Goal: Task Accomplishment & Management: Manage account settings

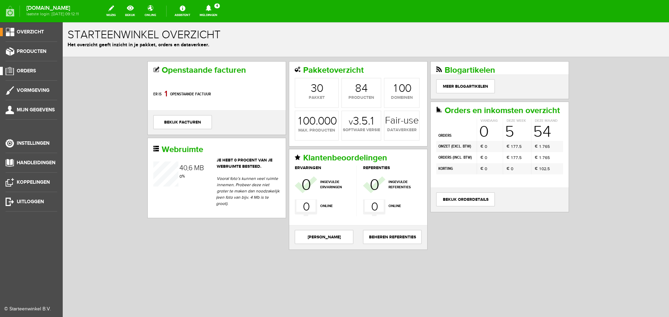
click at [25, 70] on span "Orders" at bounding box center [26, 71] width 19 height 6
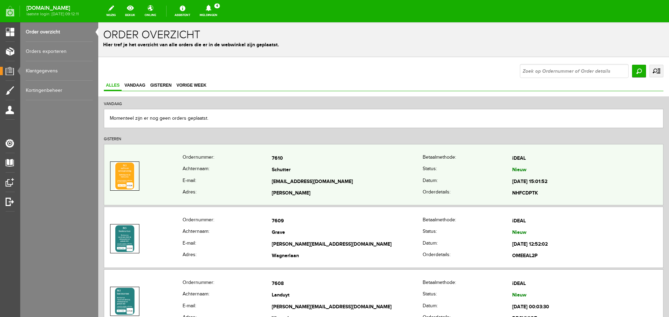
click at [315, 194] on td "[PERSON_NAME]" at bounding box center [347, 194] width 151 height 12
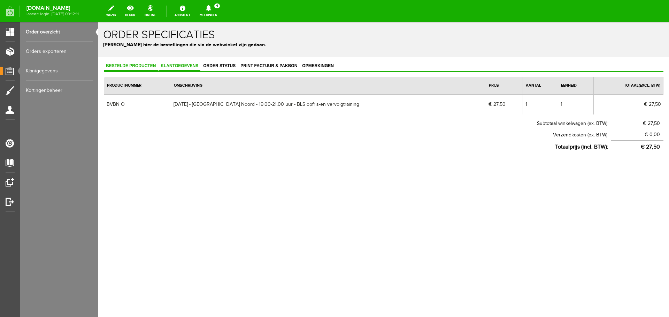
click at [184, 66] on span "Klantgegevens" at bounding box center [180, 65] width 42 height 5
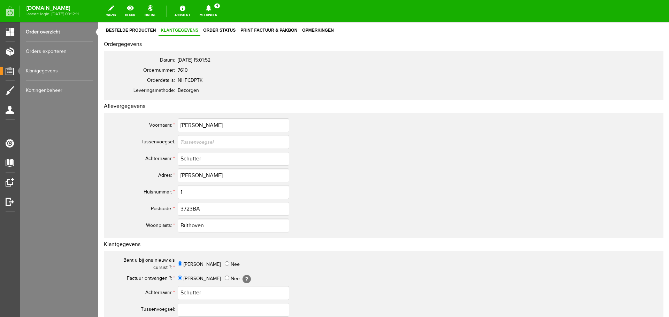
scroll to position [70, 0]
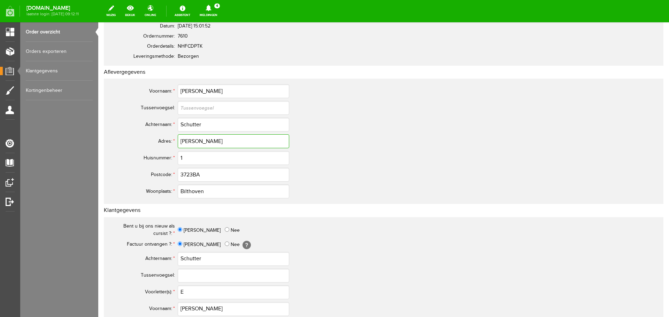
click at [198, 141] on input "[PERSON_NAME]" at bounding box center [233, 141] width 111 height 14
type input "[PERSON_NAME]"
click at [193, 173] on input "3723BA" at bounding box center [233, 175] width 111 height 14
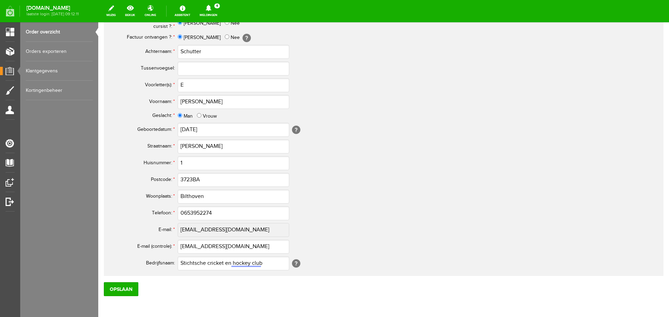
scroll to position [279, 0]
type input "3723 BA"
click at [197, 144] on input "[PERSON_NAME]" at bounding box center [233, 145] width 111 height 14
type input "[PERSON_NAME]"
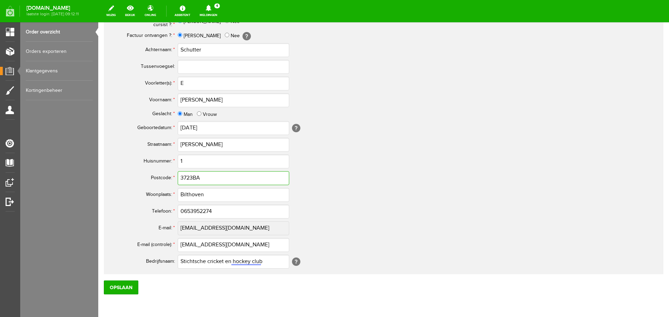
click at [192, 176] on input "3723BA" at bounding box center [233, 178] width 111 height 14
type input "3723 BA"
click at [190, 85] on input "E" at bounding box center [233, 84] width 111 height 14
type input "E."
click at [186, 210] on input "0653952274" at bounding box center [233, 212] width 111 height 14
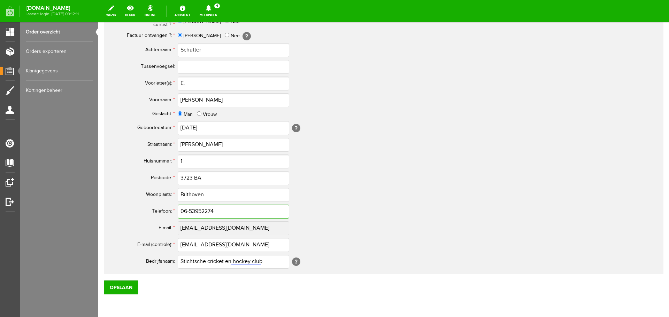
type input "06-53952274"
click at [428, 232] on td "[EMAIL_ADDRESS][DOMAIN_NAME]" at bounding box center [310, 228] width 265 height 17
click at [209, 262] on input "Stichtsche cricket en hockey club" at bounding box center [233, 262] width 111 height 14
click at [236, 261] on input "Stichtsche Cricket en hockey club" at bounding box center [233, 262] width 111 height 14
click at [255, 263] on input "Stichtsche Cricket en Hockey club" at bounding box center [233, 262] width 111 height 14
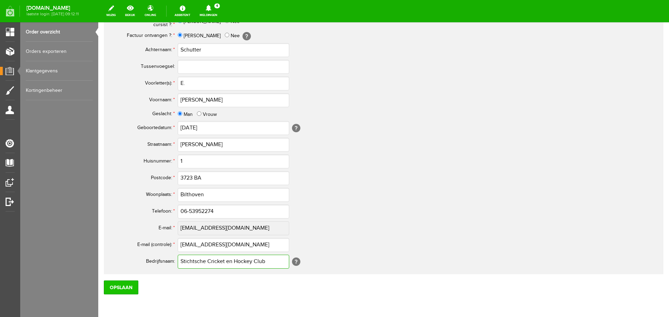
type input "Stichtsche Cricket en Hockey Club"
click at [125, 291] on input "Opslaan" at bounding box center [121, 288] width 34 height 14
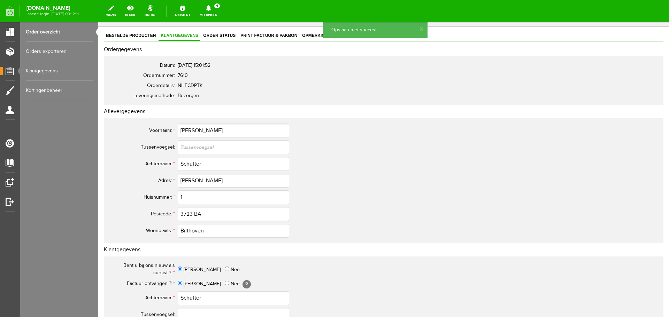
scroll to position [0, 0]
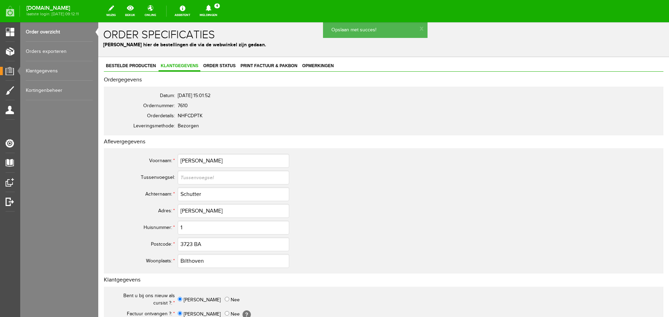
click at [41, 30] on link "Order overzicht" at bounding box center [59, 32] width 67 height 20
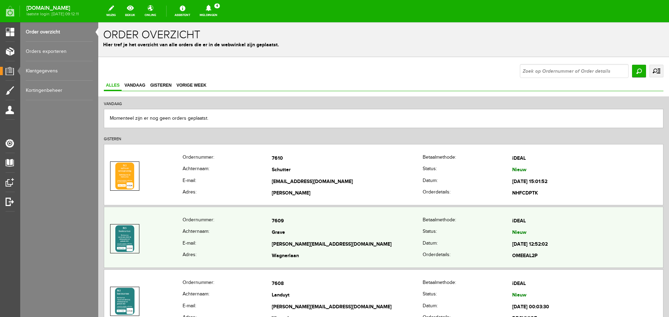
click at [229, 238] on th "Achternaam:" at bounding box center [228, 234] width 90 height 12
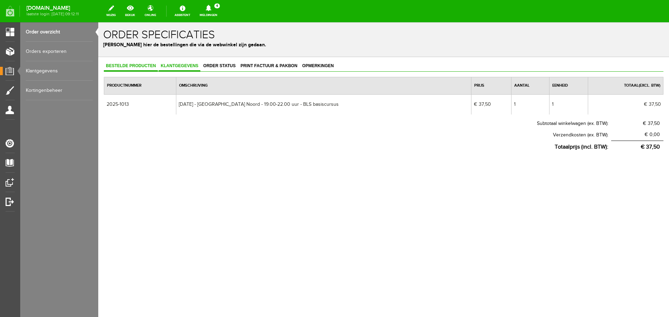
click at [191, 65] on span "Klantgegevens" at bounding box center [180, 65] width 42 height 5
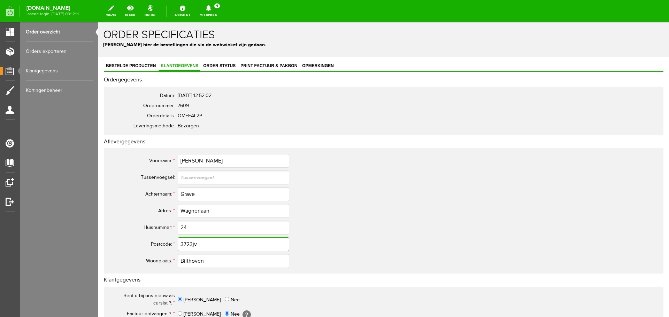
click at [208, 245] on input "3723jv" at bounding box center [233, 245] width 111 height 14
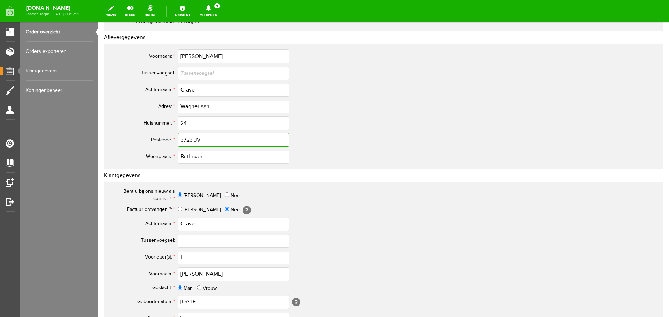
scroll to position [279, 0]
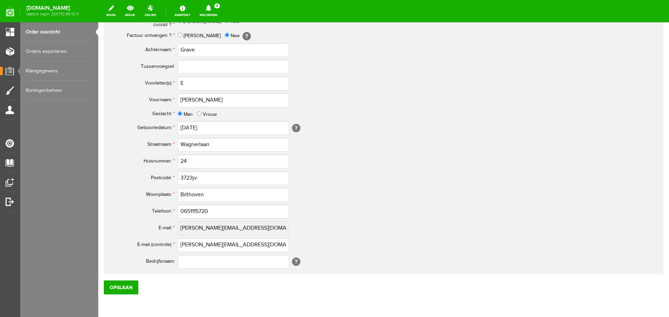
type input "3723 JV"
click at [201, 177] on input "3723jv" at bounding box center [233, 178] width 111 height 14
type input "3723 JV"
click at [187, 210] on input "0651115720" at bounding box center [233, 212] width 111 height 14
type input "06-51115720"
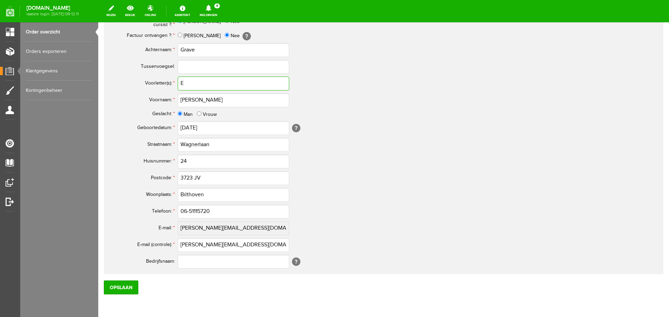
click at [195, 85] on input "E" at bounding box center [233, 84] width 111 height 14
type input "E."
click at [131, 285] on input "Opslaan" at bounding box center [121, 288] width 34 height 14
click at [43, 32] on link "Order overzicht" at bounding box center [59, 32] width 67 height 20
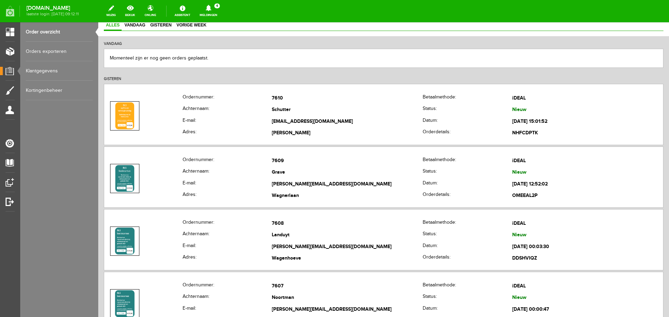
scroll to position [174, 0]
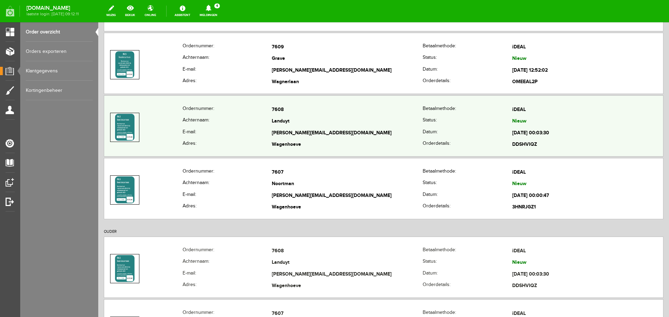
click at [301, 132] on td "[PERSON_NAME][EMAIL_ADDRESS][DOMAIN_NAME]" at bounding box center [347, 134] width 151 height 12
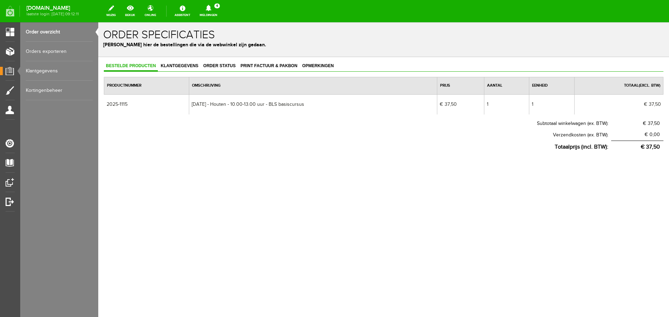
scroll to position [0, 0]
click at [190, 66] on span "Klantgegevens" at bounding box center [180, 65] width 42 height 5
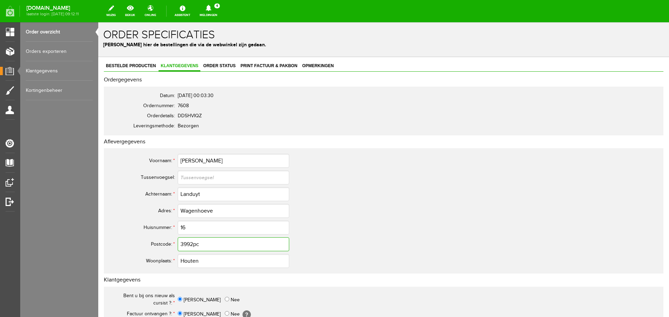
click at [203, 244] on input "3992pc" at bounding box center [233, 245] width 111 height 14
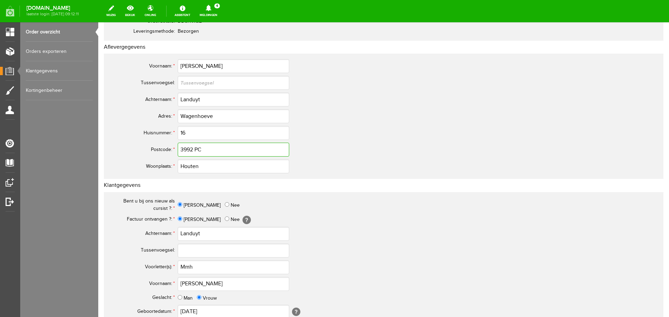
scroll to position [139, 0]
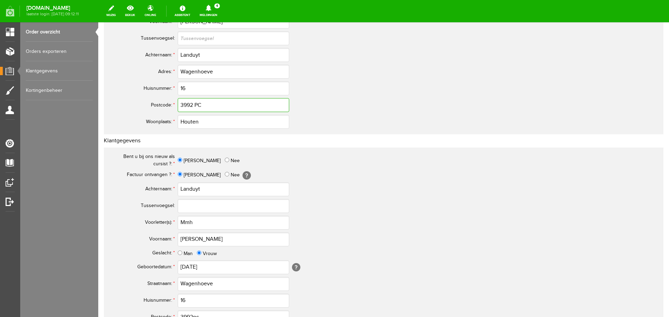
type input "3992 PC"
click at [197, 220] on input "Mmh" at bounding box center [233, 223] width 111 height 14
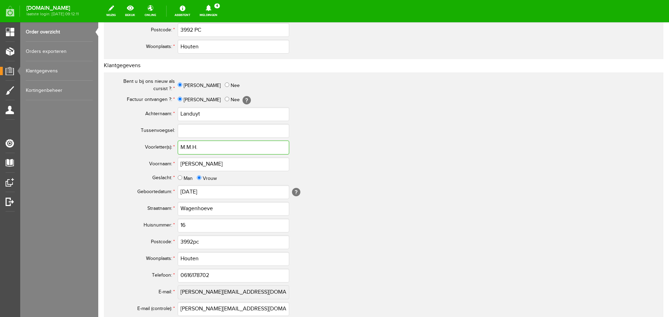
scroll to position [308, 0]
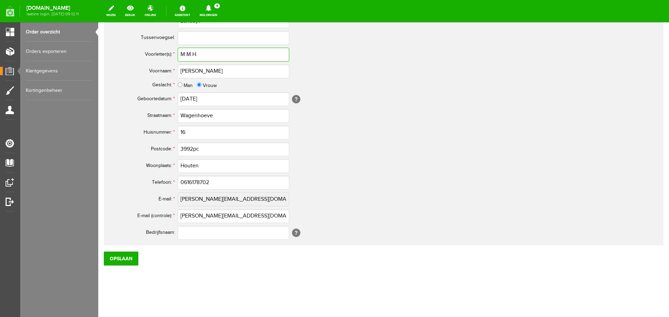
type input "M.M.H."
click at [205, 147] on input "3992pc" at bounding box center [233, 150] width 111 height 14
type input "3992 PC"
click at [187, 182] on input "0616178702" at bounding box center [233, 183] width 111 height 14
type input "06-16178702"
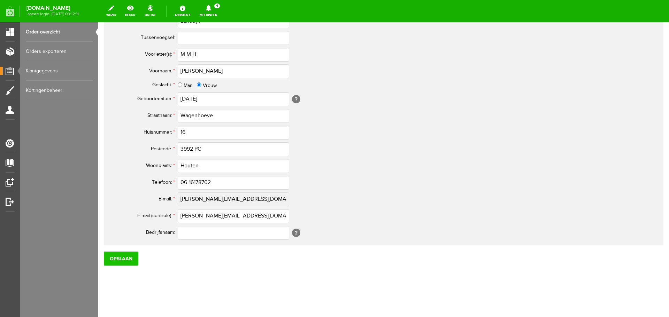
click at [121, 262] on input "Opslaan" at bounding box center [121, 259] width 34 height 14
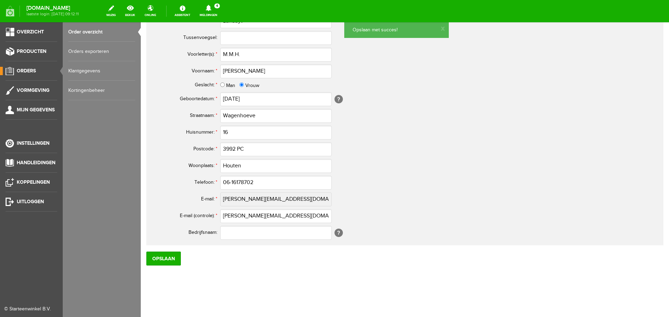
click at [86, 32] on link "Order overzicht" at bounding box center [101, 32] width 67 height 20
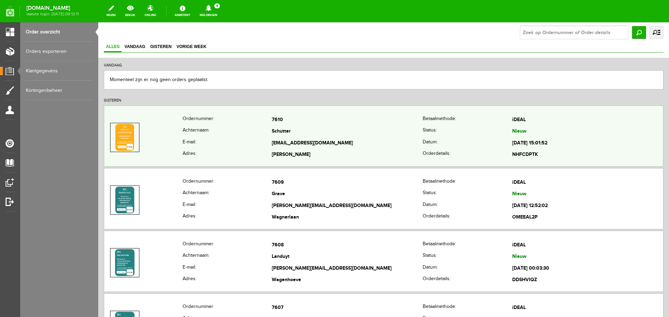
scroll to position [105, 0]
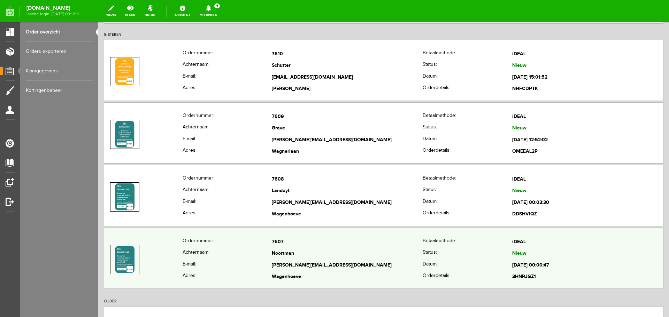
click at [303, 261] on td "[PERSON_NAME][EMAIL_ADDRESS][DOMAIN_NAME]" at bounding box center [347, 266] width 151 height 12
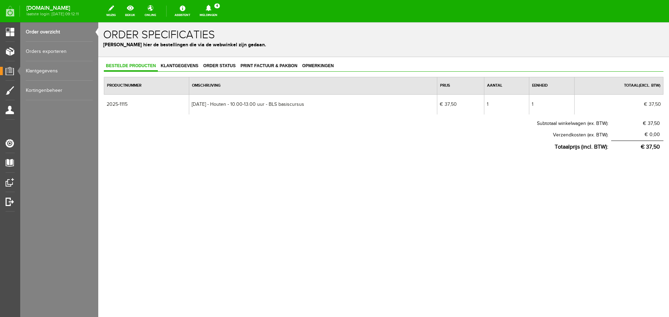
scroll to position [0, 0]
click at [188, 65] on span "Klantgegevens" at bounding box center [180, 65] width 42 height 5
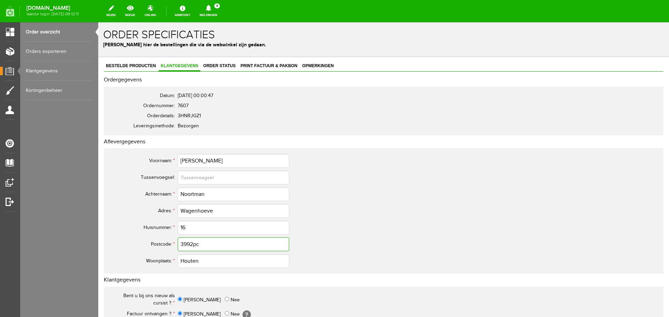
click at [203, 246] on input "3992pc" at bounding box center [233, 245] width 111 height 14
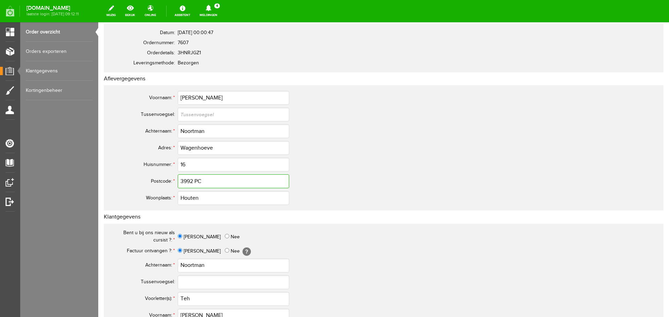
scroll to position [139, 0]
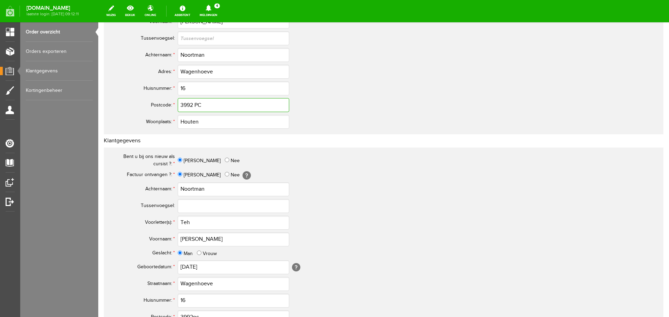
type input "3992 PC"
click at [196, 220] on input "Teh" at bounding box center [233, 223] width 111 height 14
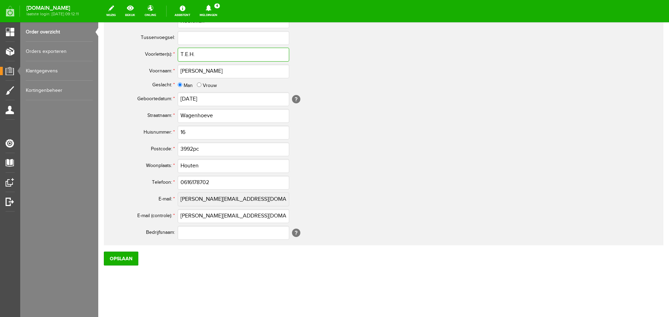
type input "T.E.H."
click at [213, 149] on input "3992pc" at bounding box center [233, 150] width 111 height 14
type input "3992 PC"
click at [187, 182] on input "0616178702" at bounding box center [233, 183] width 111 height 14
type input "06-16178702"
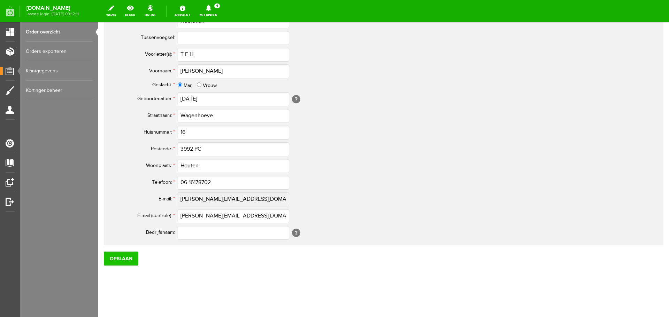
click at [129, 260] on input "Opslaan" at bounding box center [121, 259] width 34 height 14
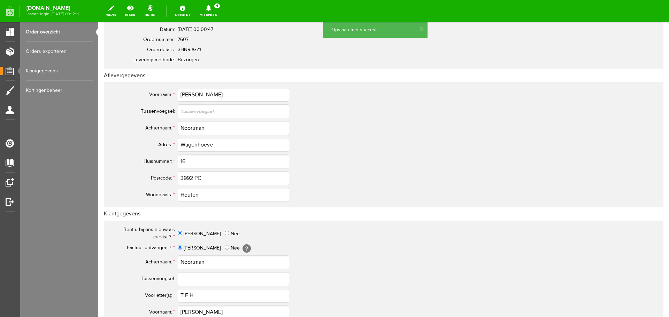
scroll to position [0, 0]
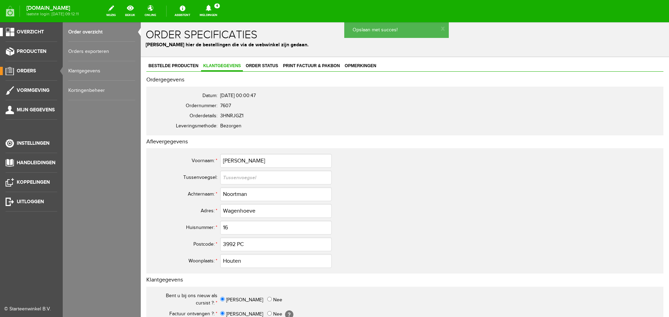
click at [23, 31] on span "Overzicht" at bounding box center [30, 32] width 27 height 6
